Goal: Navigation & Orientation: Find specific page/section

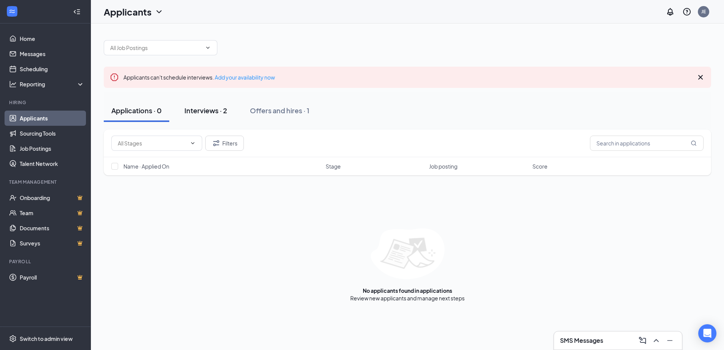
click at [209, 111] on div "Interviews · 2" at bounding box center [205, 110] width 43 height 9
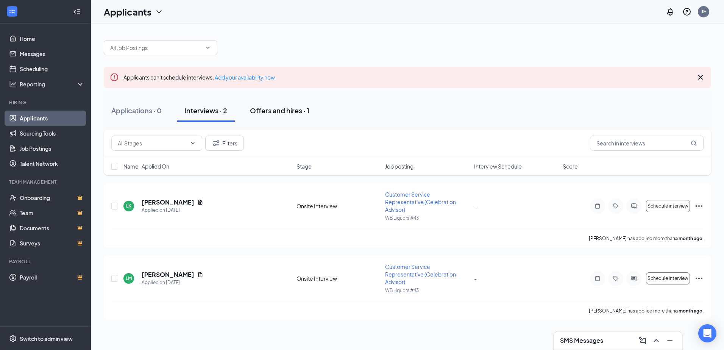
click at [299, 107] on div "Offers and hires · 1" at bounding box center [279, 110] width 59 height 9
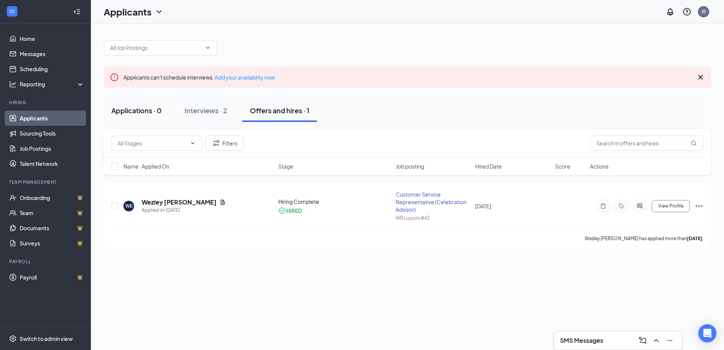
click at [139, 113] on div "Applications · 0" at bounding box center [136, 110] width 50 height 9
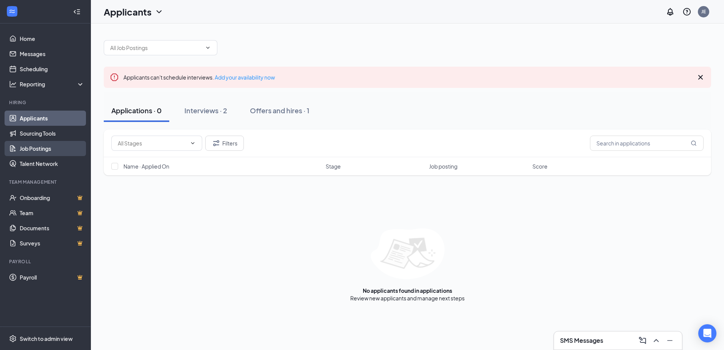
click at [43, 147] on link "Job Postings" at bounding box center [52, 148] width 65 height 15
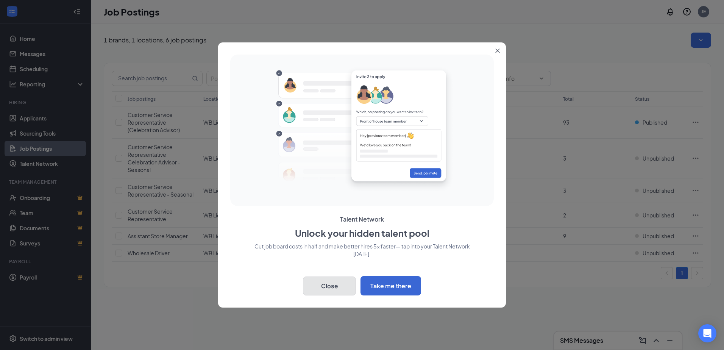
click at [332, 286] on button "Close" at bounding box center [329, 285] width 53 height 19
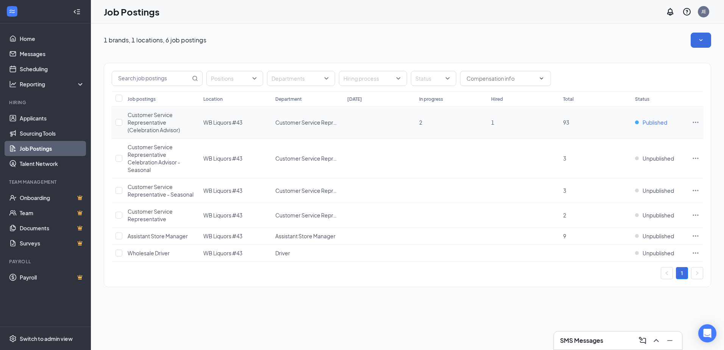
click at [655, 121] on span "Published" at bounding box center [654, 122] width 25 height 8
click at [129, 129] on span "Customer Service Representative (Celebration Advisor)" at bounding box center [154, 122] width 52 height 22
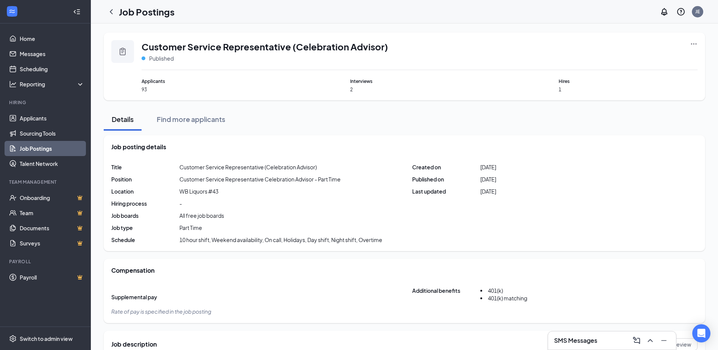
click at [147, 85] on div "Applicants 93" at bounding box center [211, 85] width 139 height 15
